Goal: Information Seeking & Learning: Check status

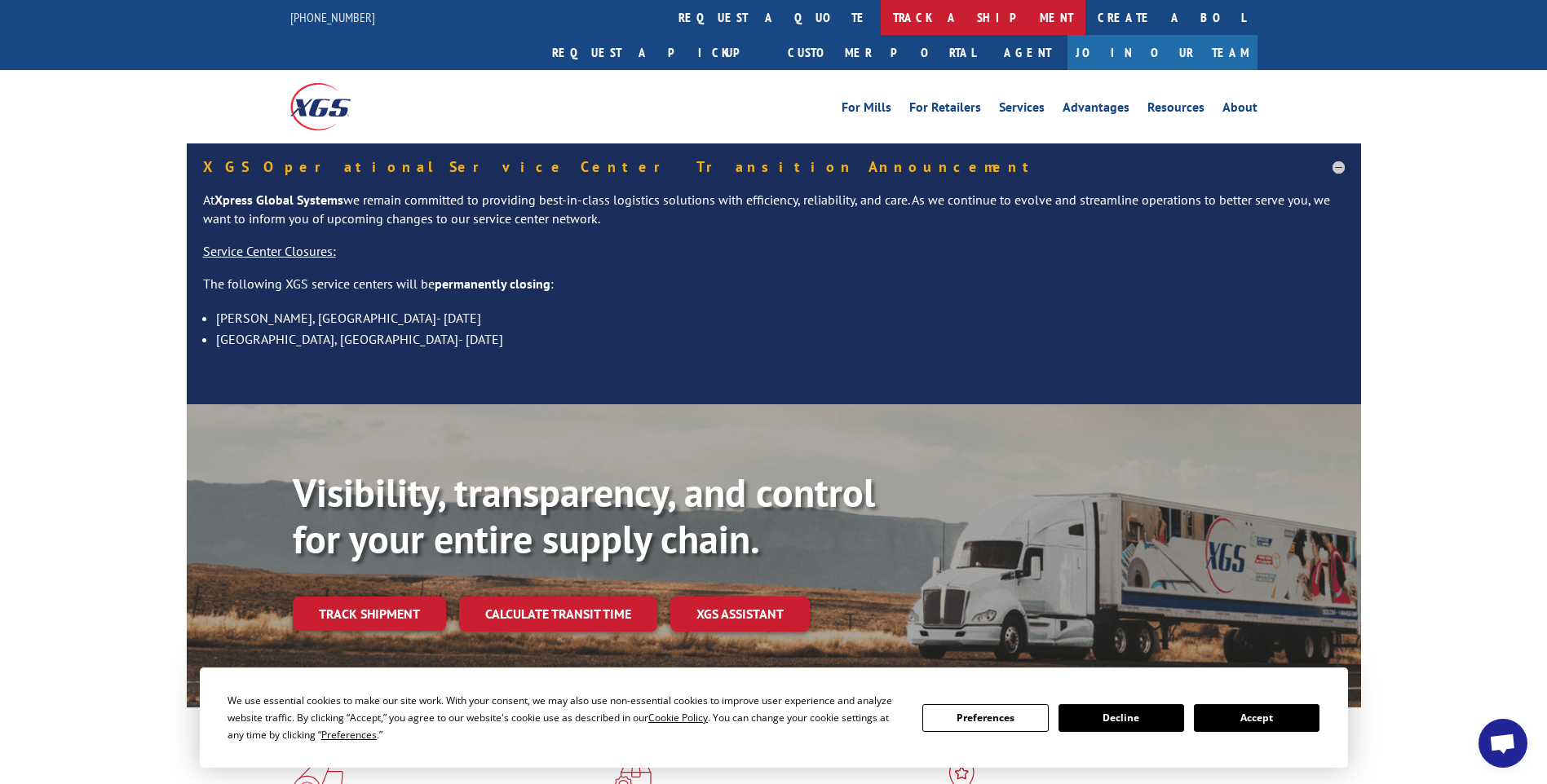
click at [881, 23] on link "track a shipment" at bounding box center [983, 17] width 204 height 35
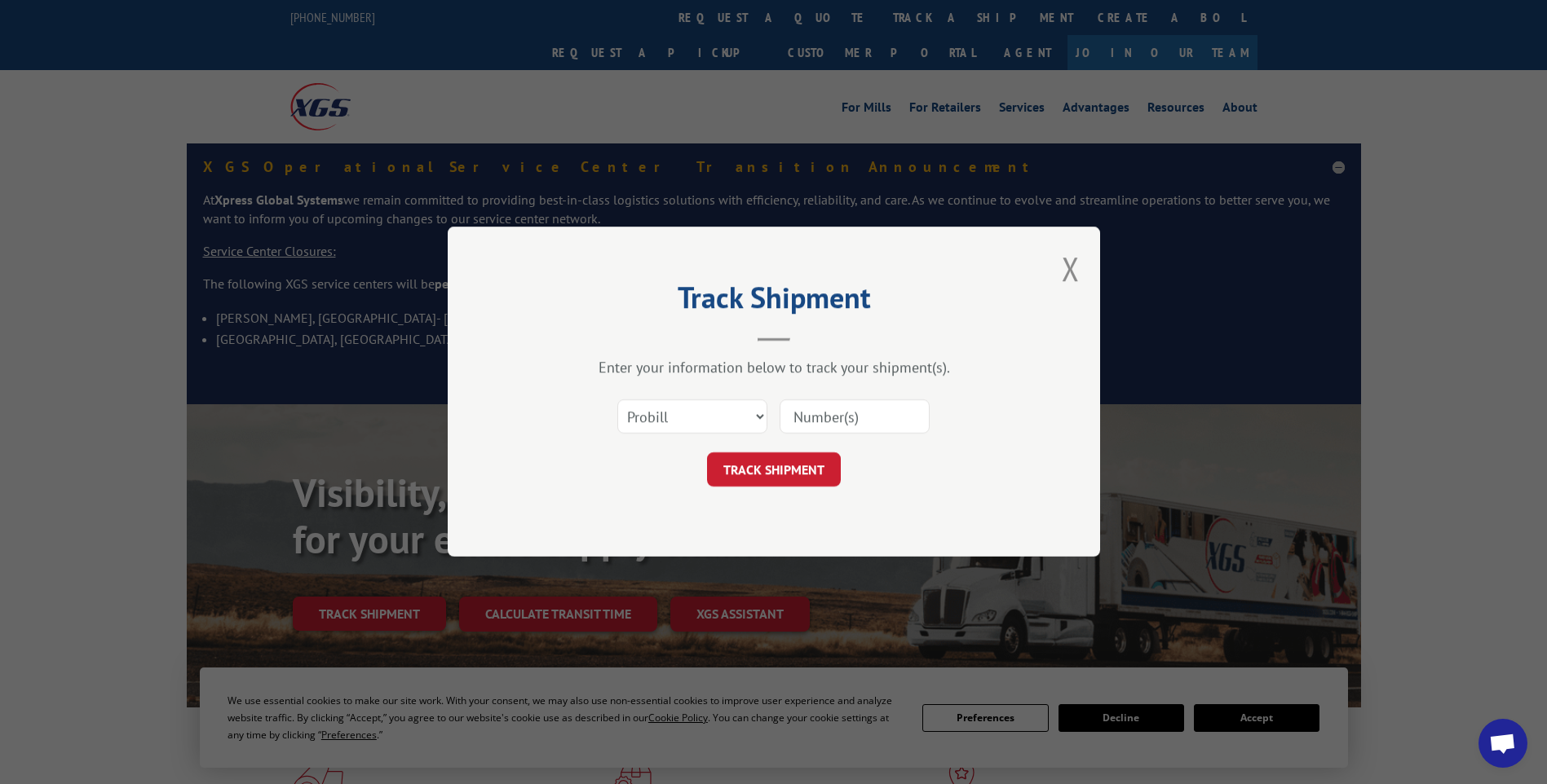
click at [872, 419] on input at bounding box center [854, 417] width 150 height 34
paste input "17014224 17014207 17014221 17014215 17014217 17014208 17014209 17014219 1701421…"
type input "17014224 17014207 17014221 17014215 17014217 17014208 17014209 17014219 1701421…"
click at [806, 481] on button "TRACK SHIPMENT" at bounding box center [773, 470] width 133 height 34
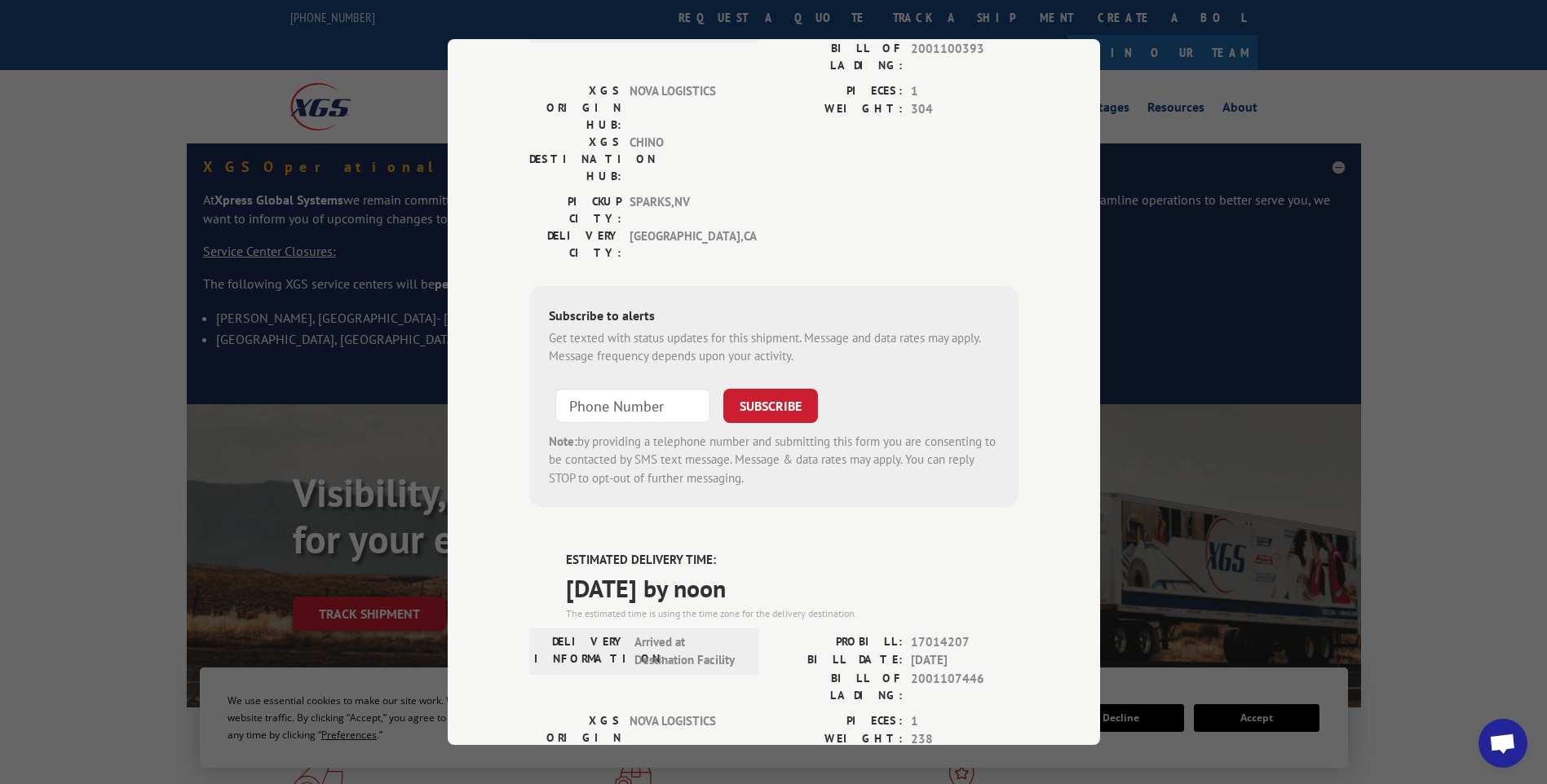
scroll to position [0, 0]
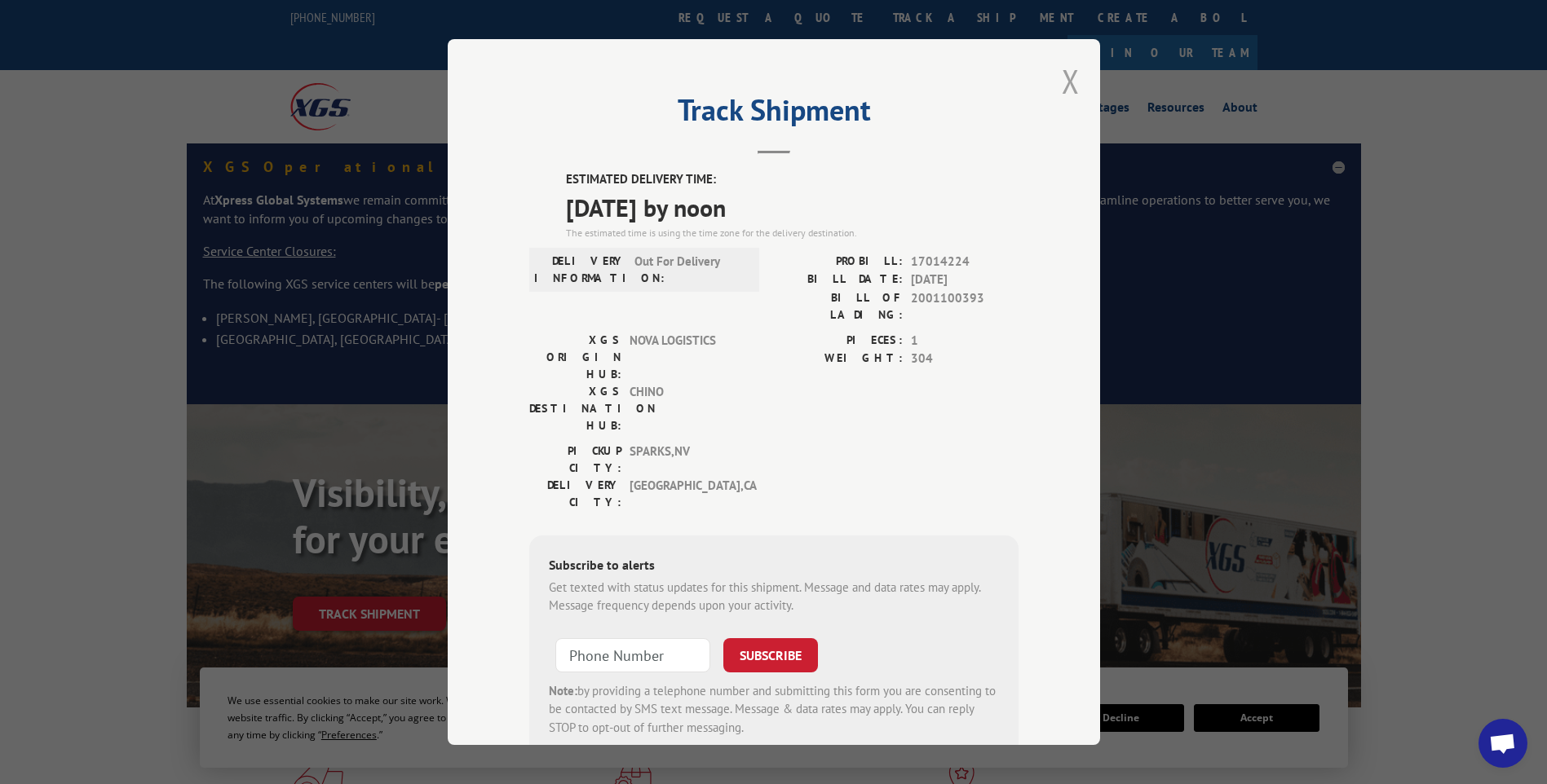
click at [1062, 82] on button "Close modal" at bounding box center [1070, 81] width 18 height 44
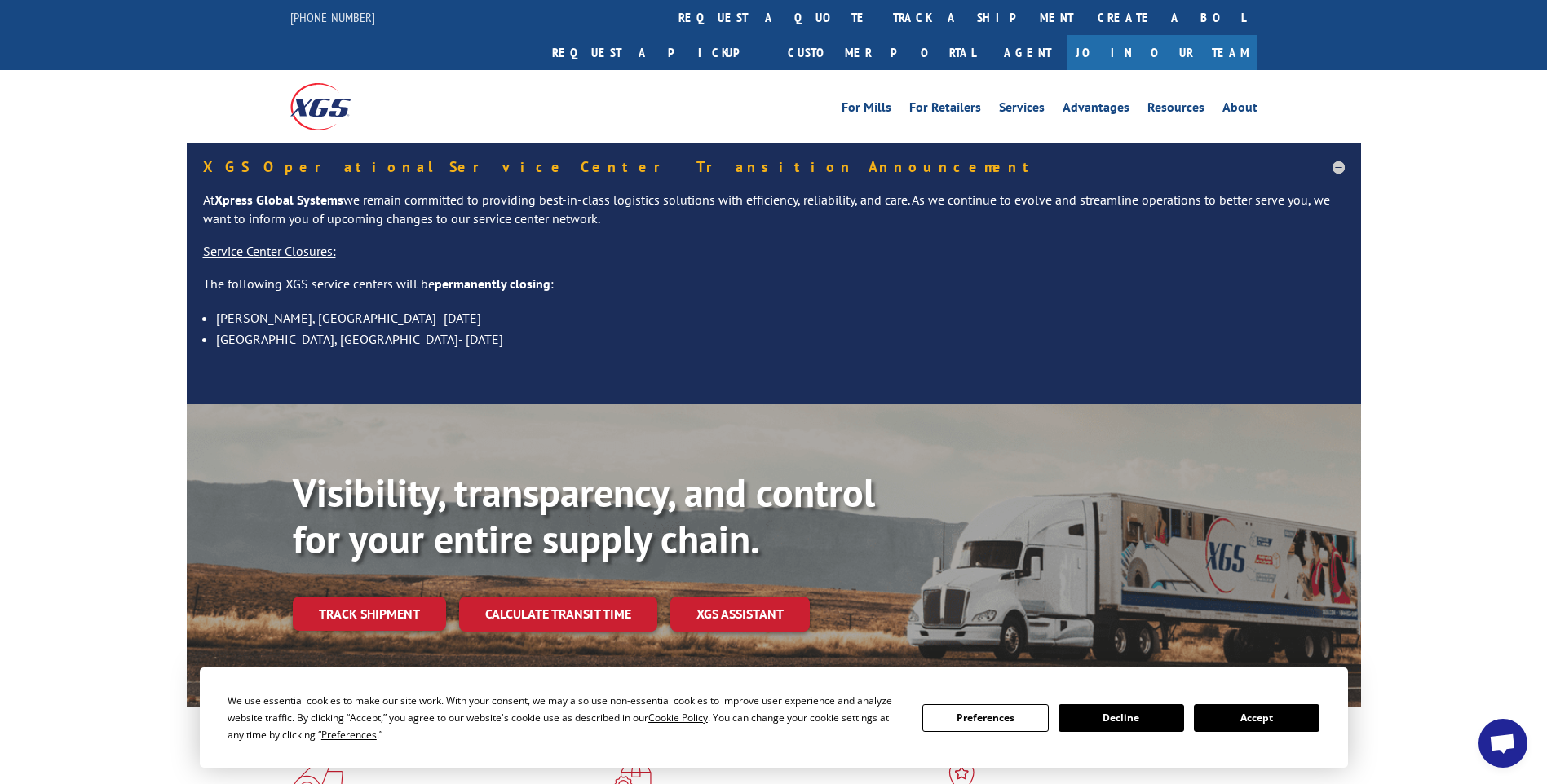
click at [881, 24] on link "track a shipment" at bounding box center [983, 17] width 204 height 35
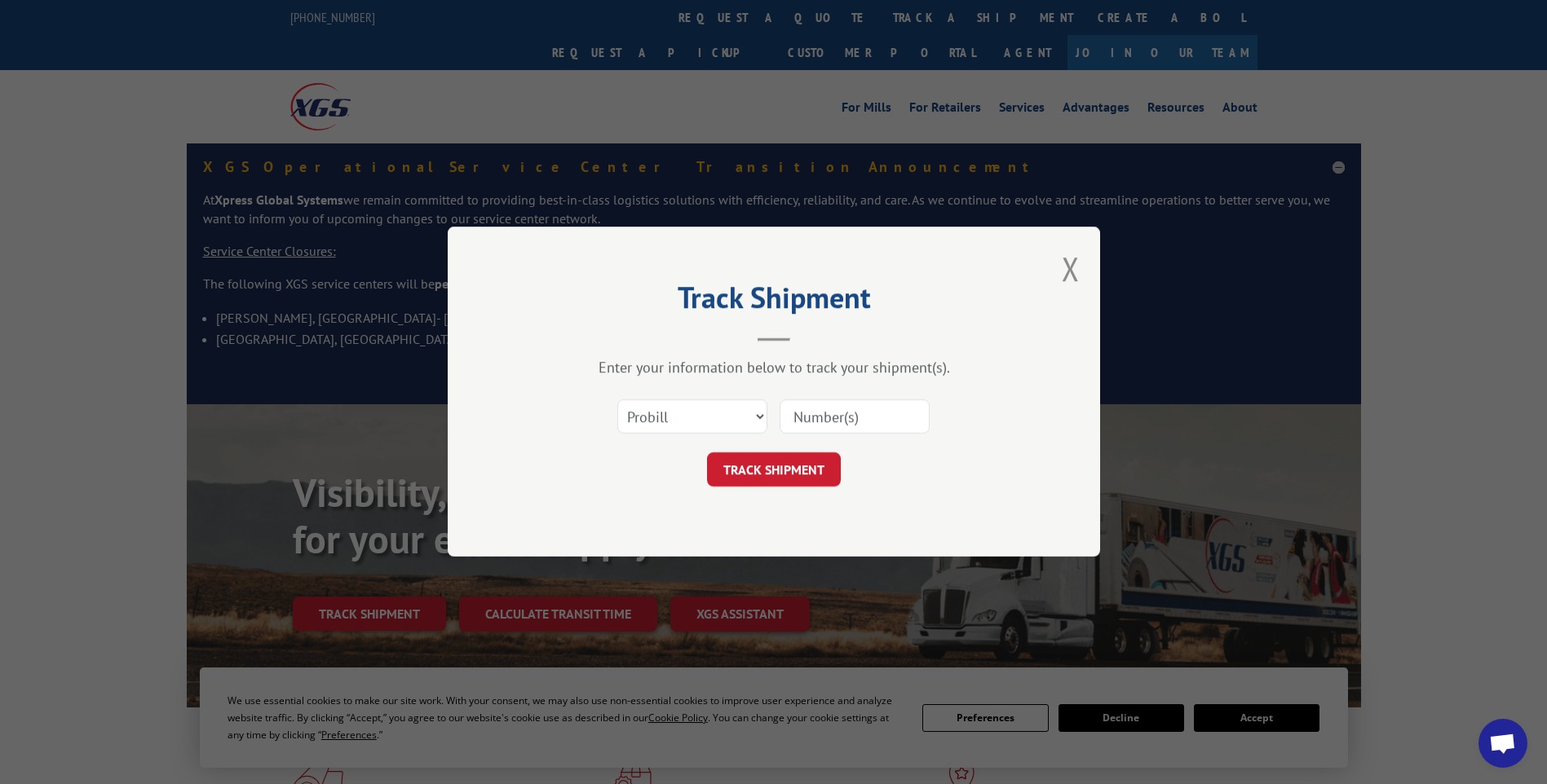
click at [898, 416] on input at bounding box center [854, 417] width 150 height 34
paste input "17014211 17014214 17014227 17014226 17014225 17014237 17014232 17014235 1701422…"
type input "17014211 17014214 17014227 17014226 17014225 17014237 17014232 17014235 1701422…"
click at [765, 469] on button "TRACK SHIPMENT" at bounding box center [773, 470] width 133 height 34
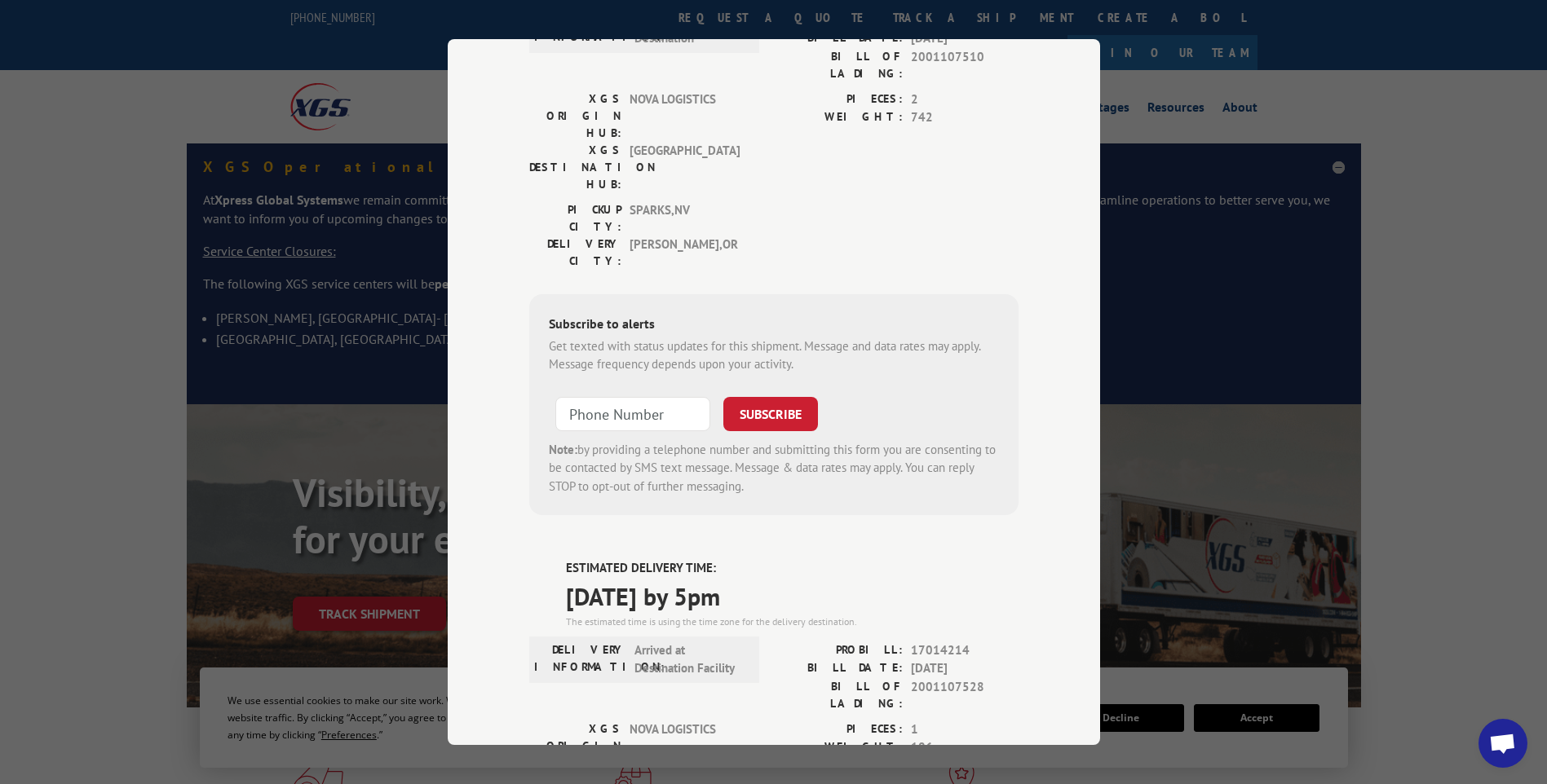
scroll to position [0, 0]
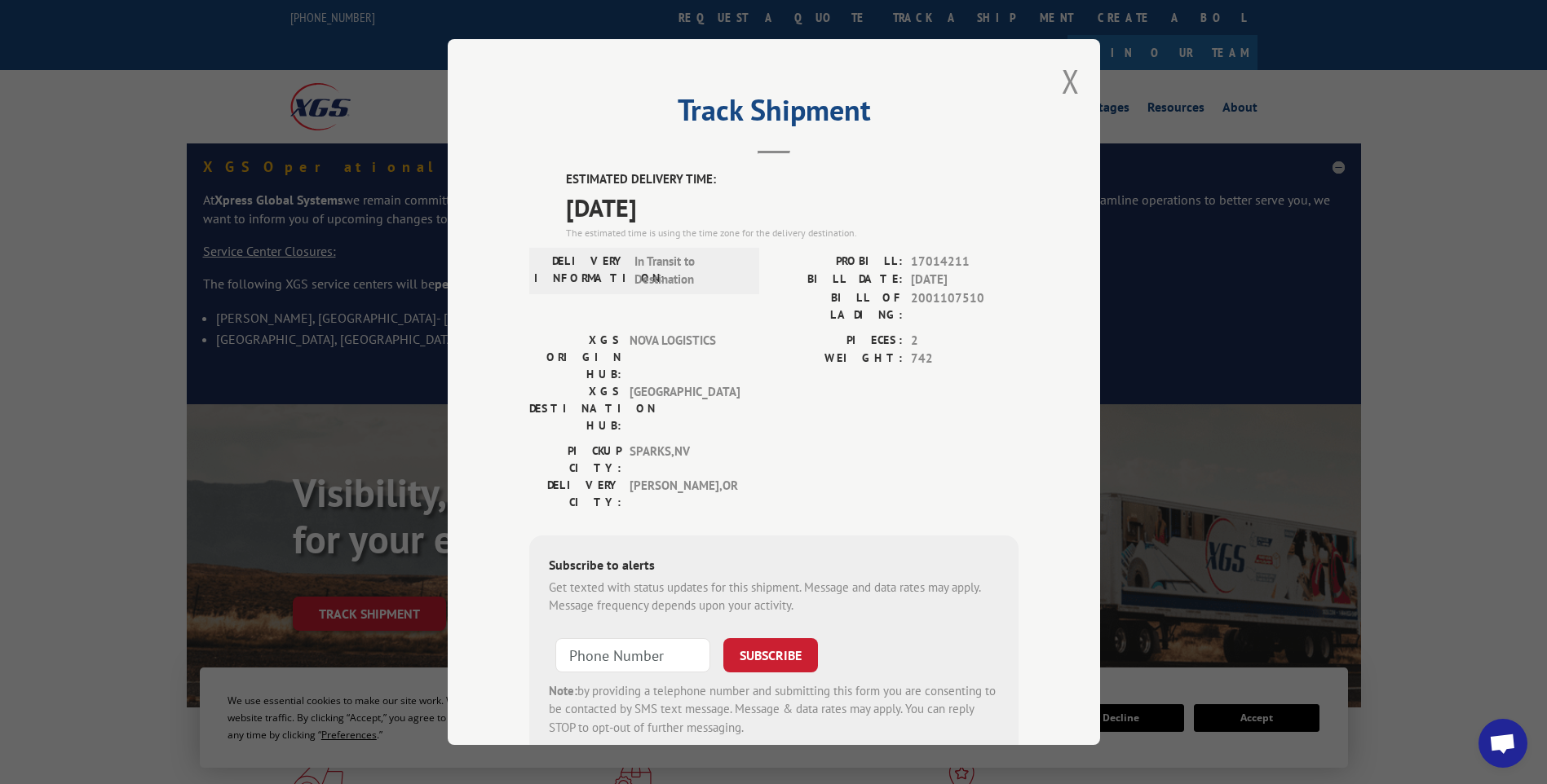
click at [1073, 78] on div "Track Shipment ESTIMATED DELIVERY TIME: [DATE] The estimated time is using the …" at bounding box center [773, 392] width 652 height 706
click at [1066, 78] on button "Close modal" at bounding box center [1070, 81] width 18 height 44
